Goal: Find specific page/section: Find specific page/section

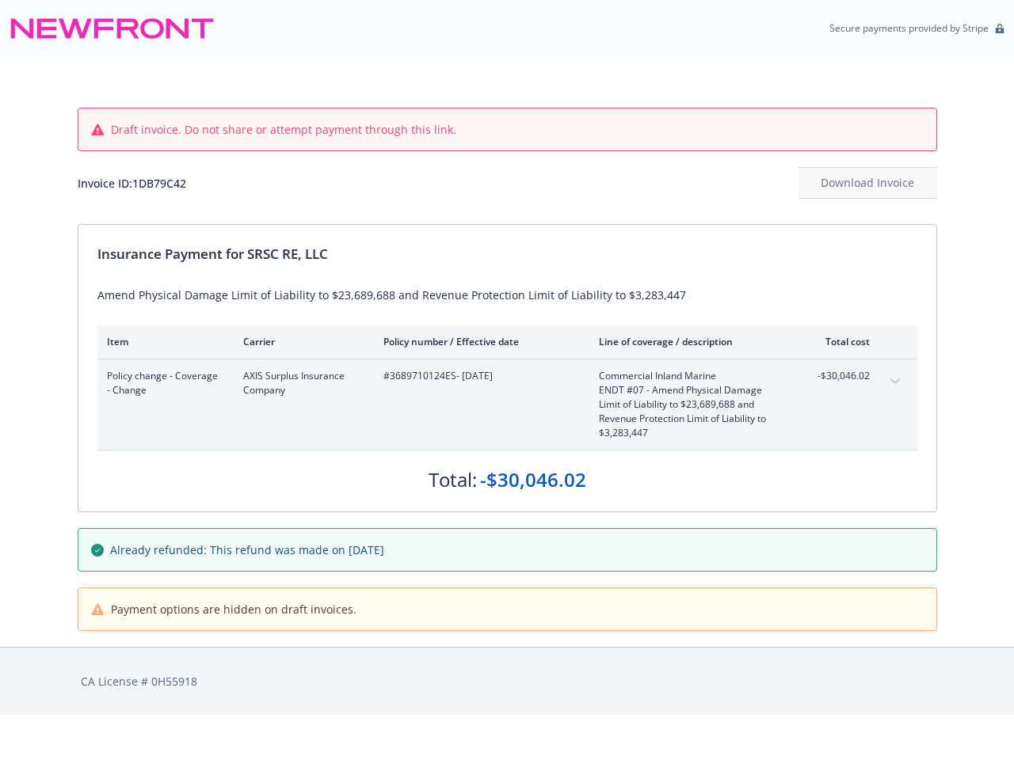
click at [507, 357] on div "Item Carrier Policy number / Effective date Line of coverage / description Tota…" at bounding box center [507, 342] width 820 height 32
click at [895, 382] on icon "expand content" at bounding box center [895, 382] width 10 height 6
